Goal: Check status: Verify the current state of an ongoing process or item

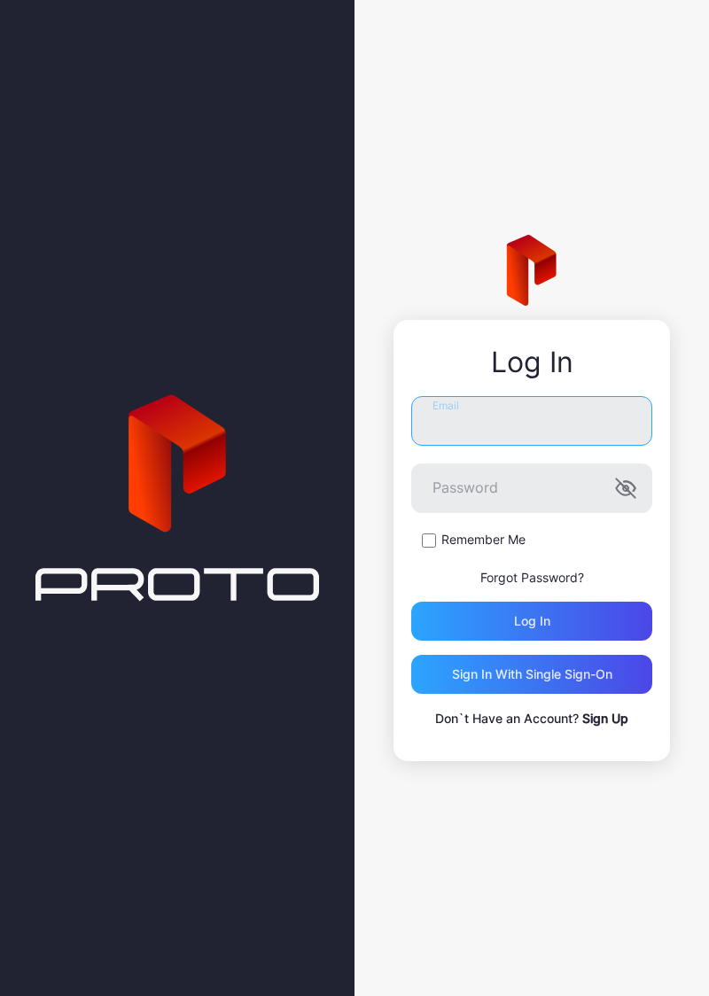
click at [528, 425] on input "Email" at bounding box center [531, 421] width 241 height 50
type input "**********"
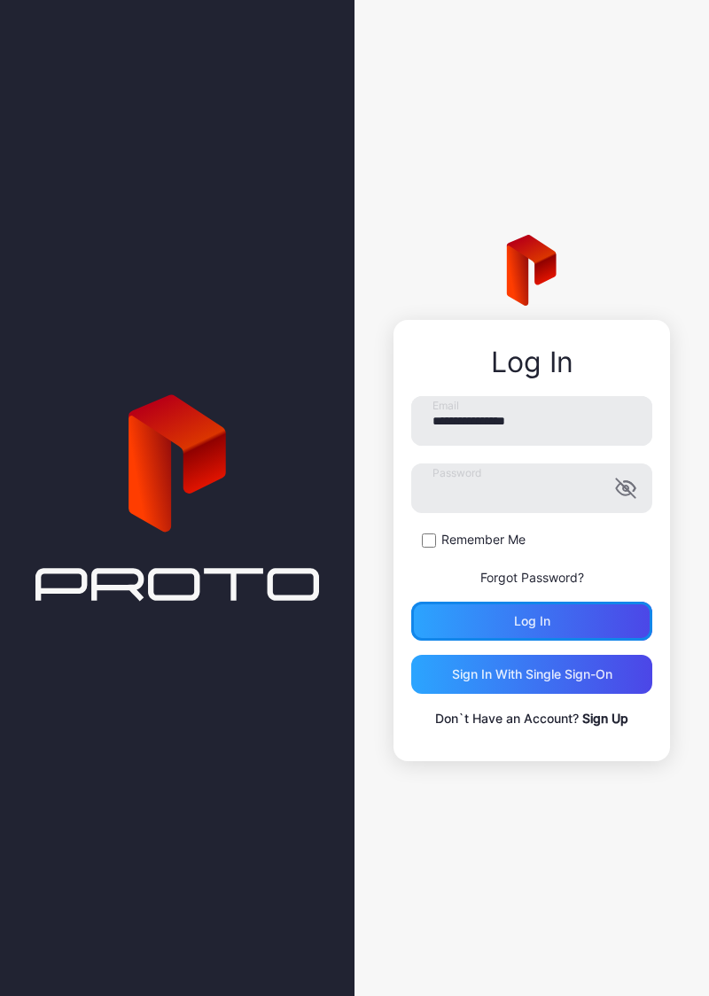
click at [609, 622] on div "Log in" at bounding box center [531, 620] width 241 height 39
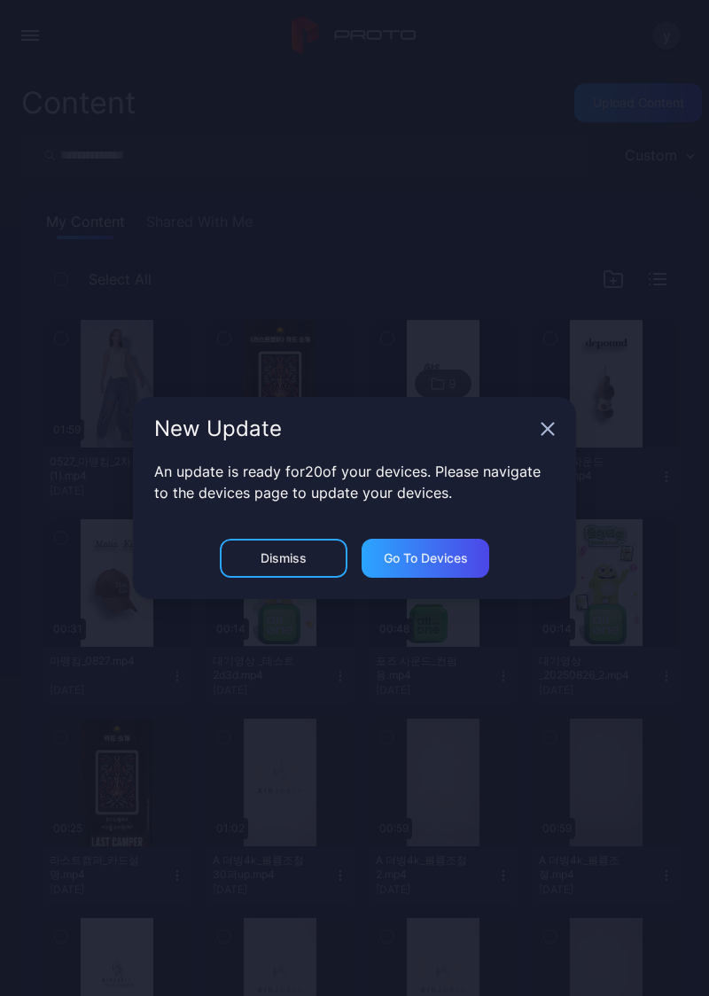
click at [545, 433] on icon "button" at bounding box center [547, 429] width 14 height 14
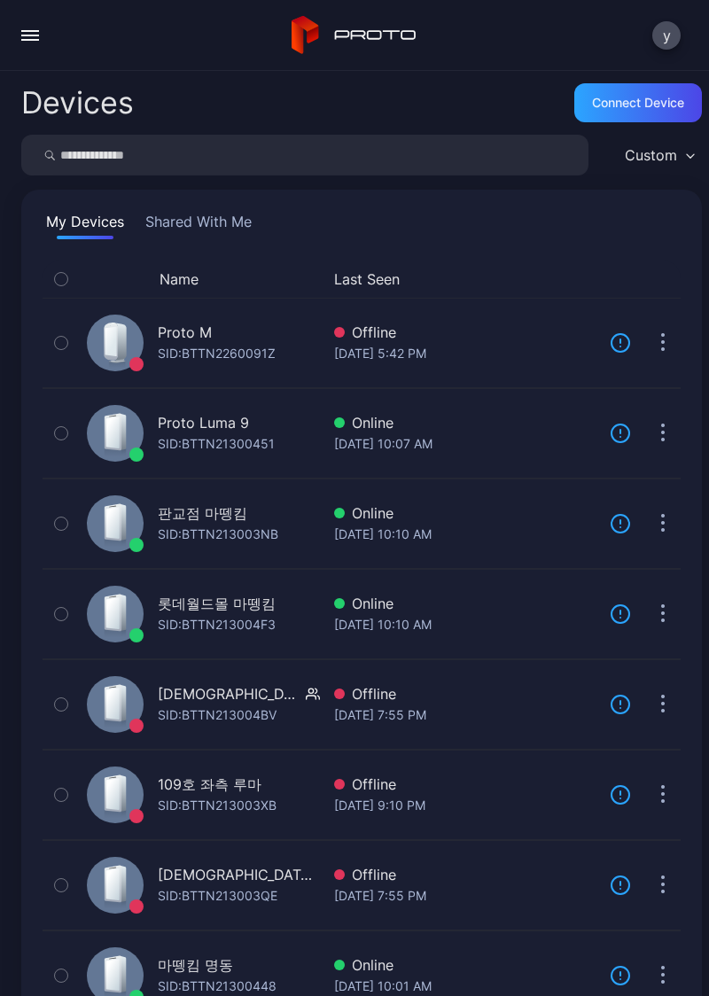
click at [441, 459] on div "Proto Luma 9 SID: BTTN21300451 Online [DATE] 10:07 AM Update" at bounding box center [362, 432] width 638 height 81
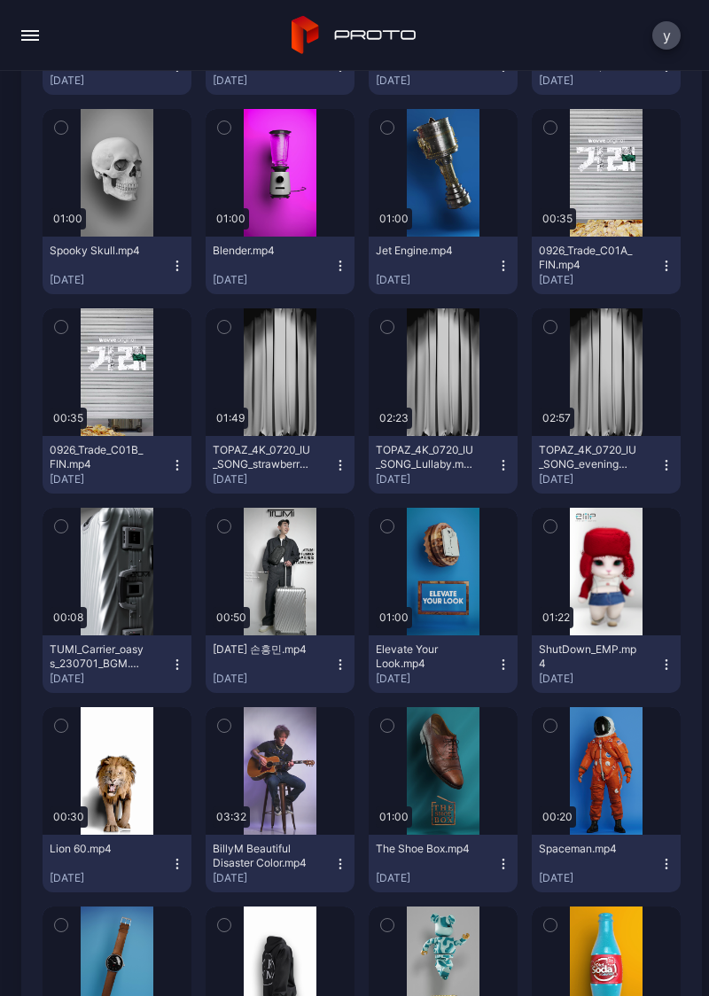
scroll to position [4126, 0]
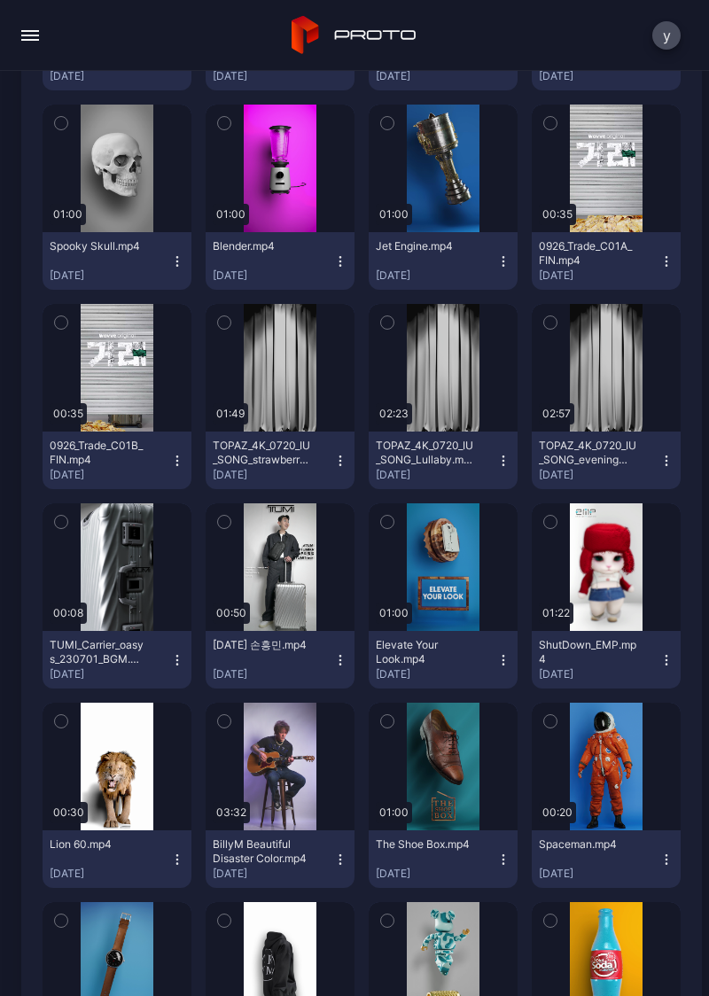
click at [0, 0] on div "button" at bounding box center [0, 0] width 0 height 0
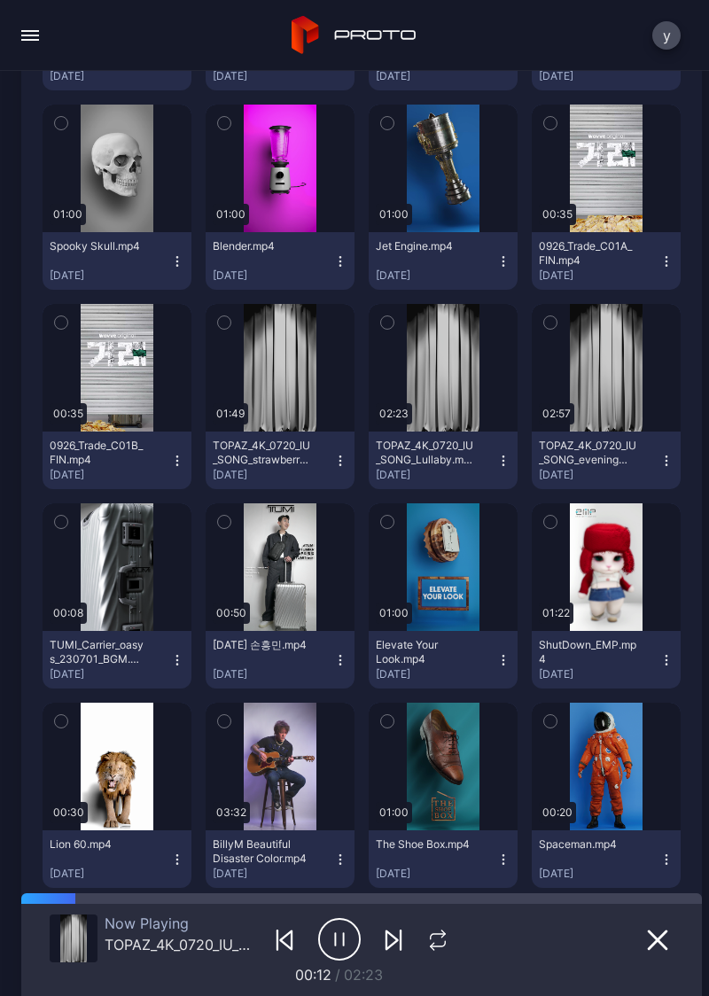
click at [647, 937] on icon "button" at bounding box center [657, 939] width 21 height 21
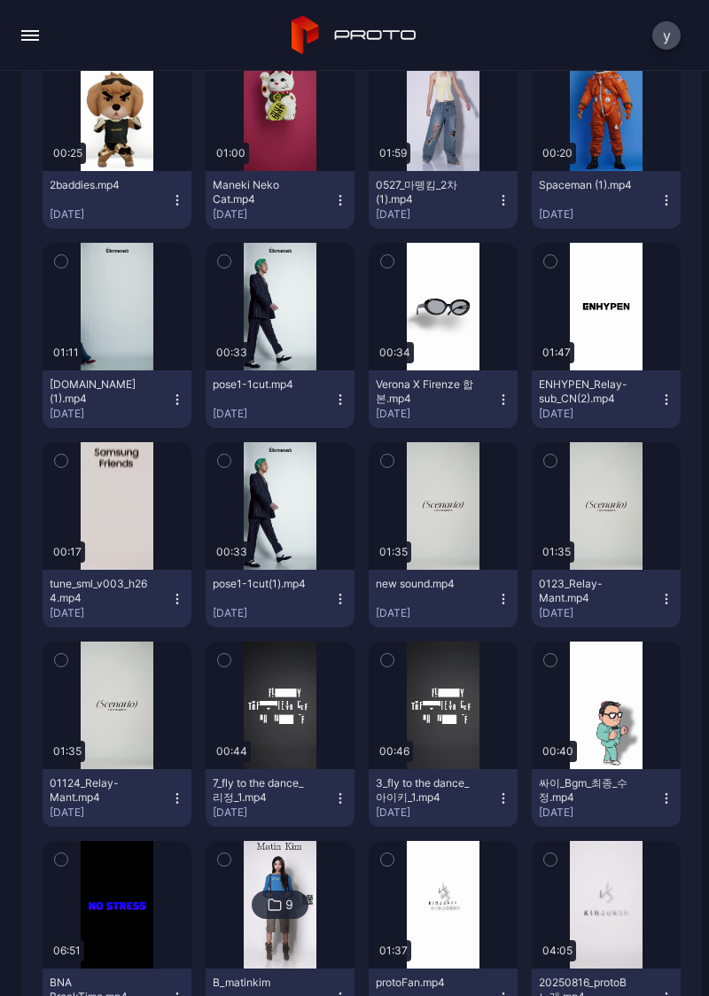
scroll to position [797, 0]
